Goal: Check status

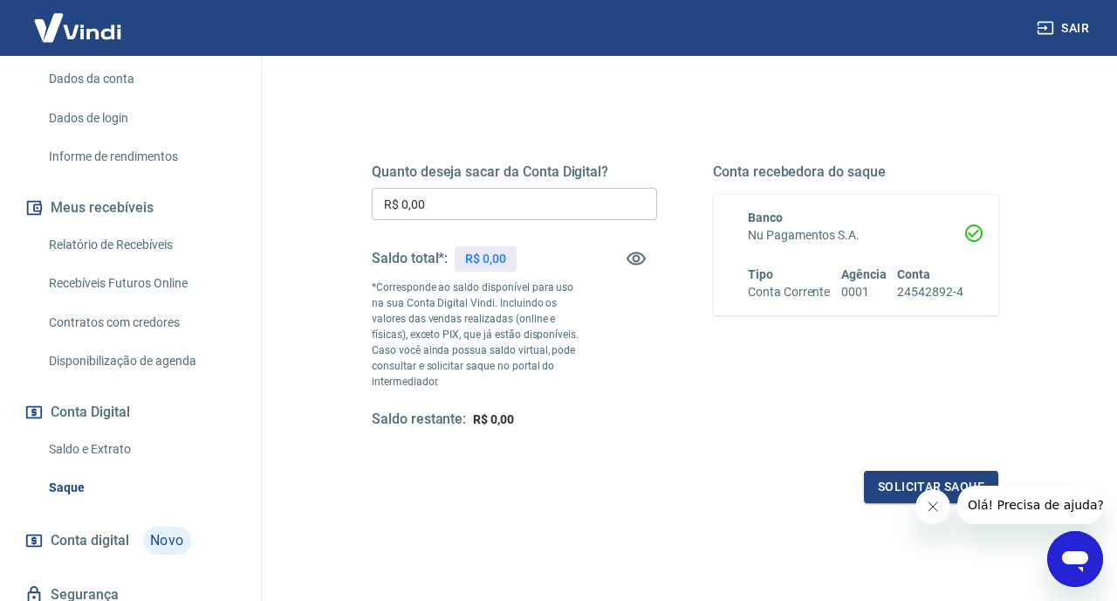
scroll to position [313, 0]
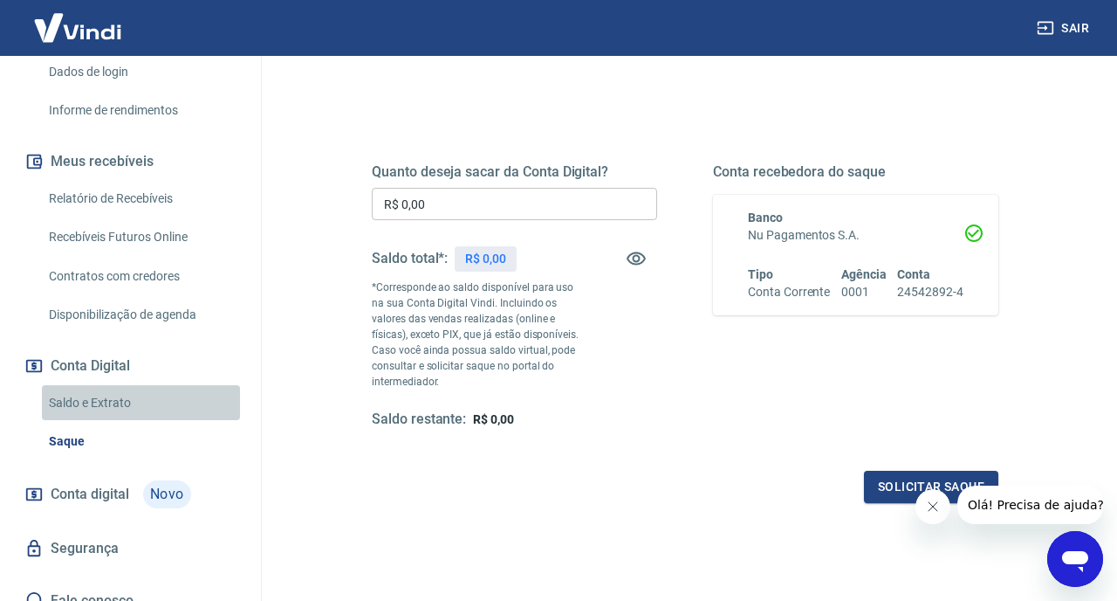
click at [117, 385] on link "Saldo e Extrato" at bounding box center [141, 403] width 198 height 36
